Goal: Information Seeking & Learning: Learn about a topic

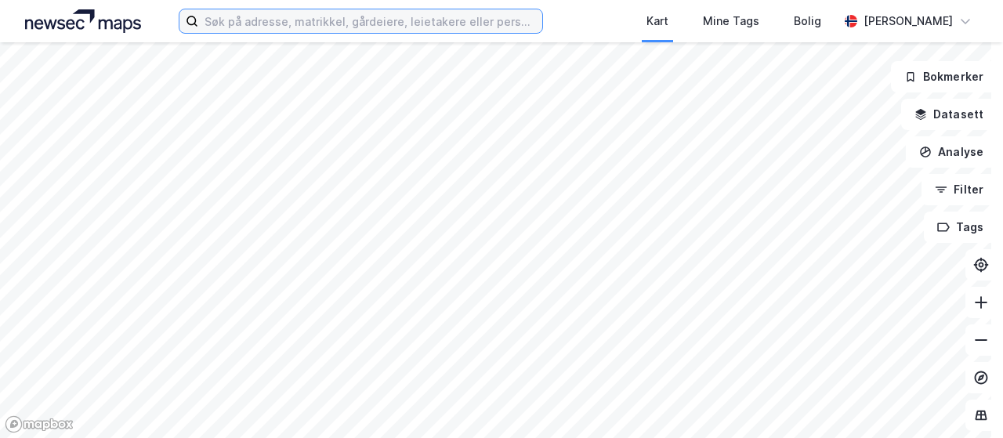
click at [365, 17] on input at bounding box center [370, 21] width 344 height 24
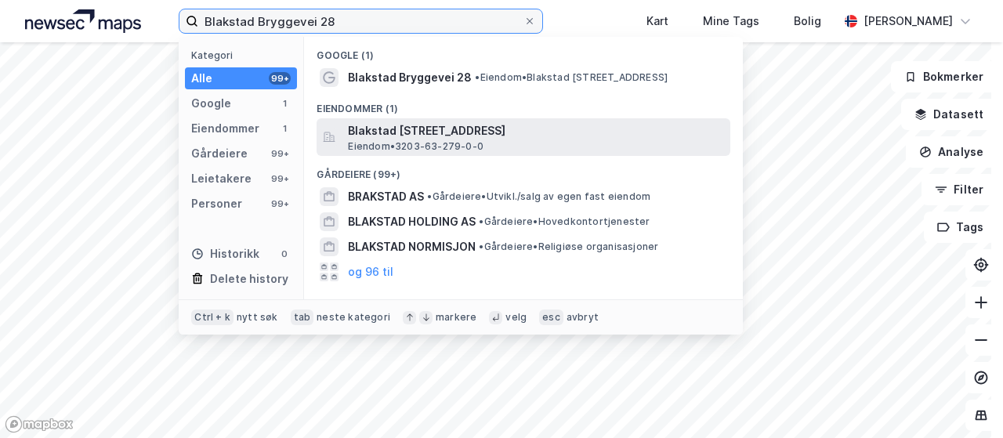
type input "Blakstad Bryggevei 28"
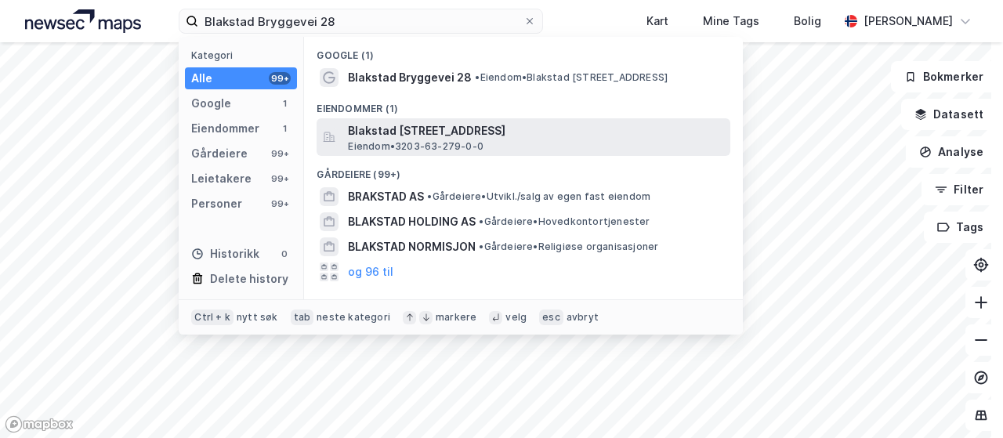
click at [414, 136] on span "Blakstad [STREET_ADDRESS]" at bounding box center [536, 130] width 376 height 19
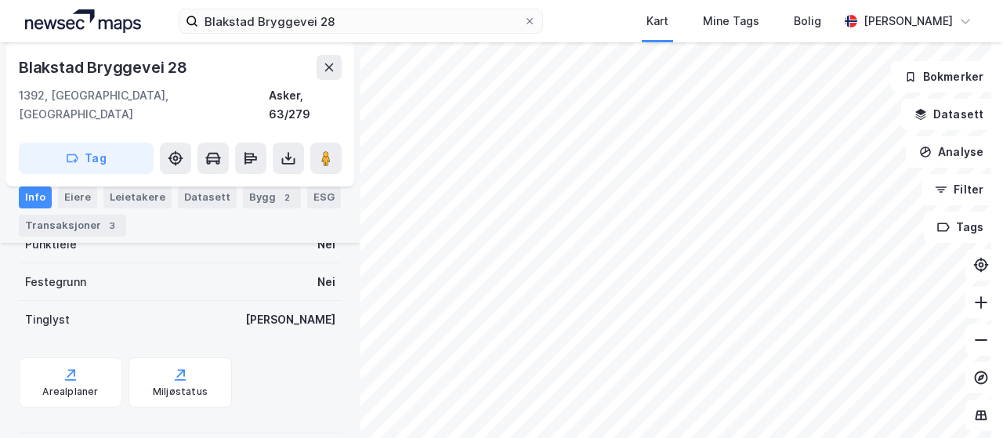
scroll to position [36, 0]
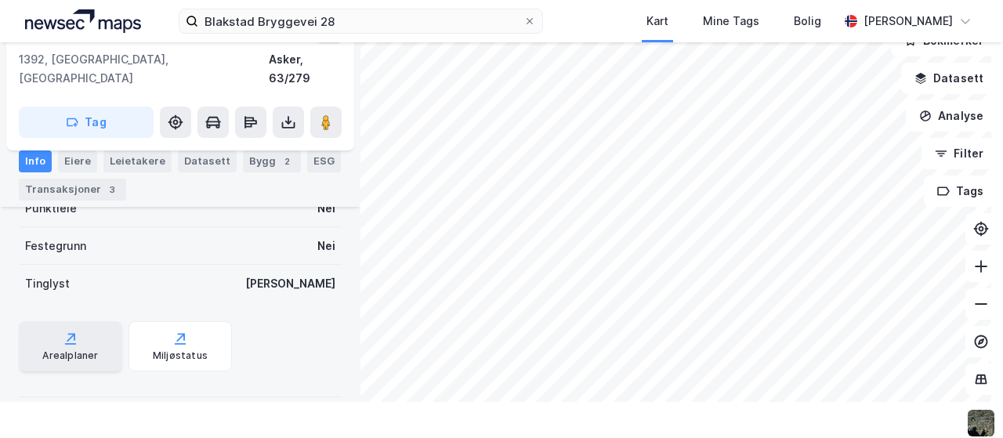
click at [60, 321] on div "Arealplaner" at bounding box center [70, 346] width 103 height 50
